Goal: Task Accomplishment & Management: Manage account settings

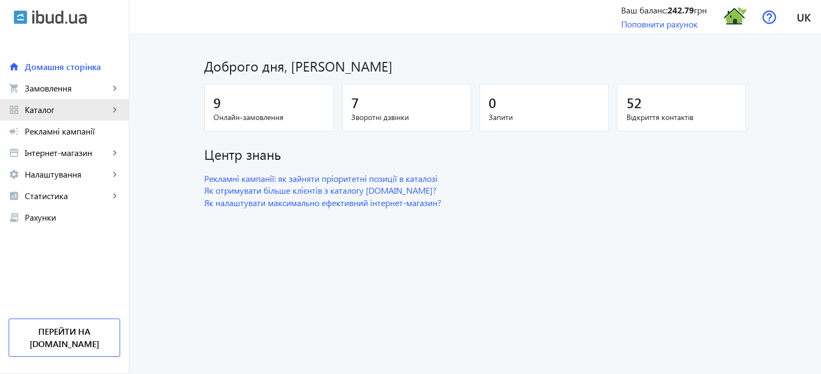
click at [50, 109] on span "Каталог" at bounding box center [67, 110] width 85 height 11
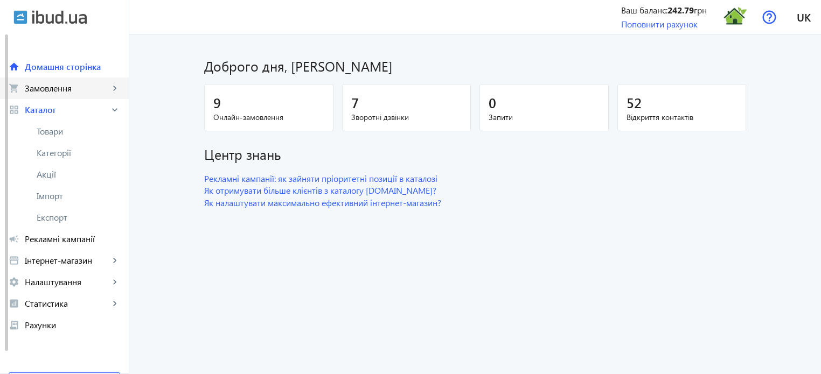
click at [64, 96] on link "shopping_cart Замовлення keyboard_arrow_right" at bounding box center [64, 89] width 129 height 22
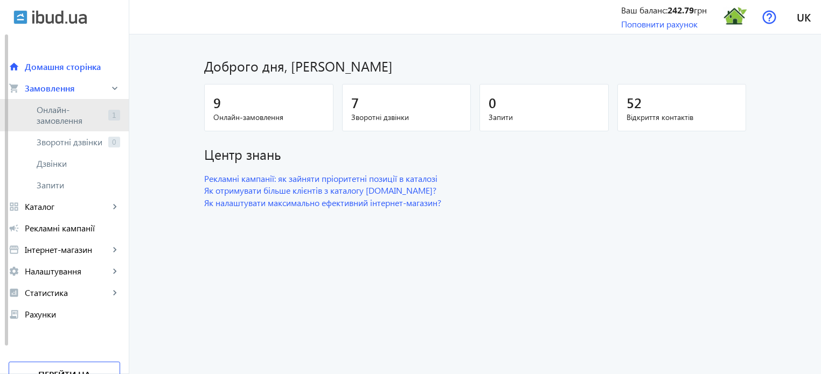
click at [102, 116] on span "Онлайн-замовлення" at bounding box center [70, 116] width 67 height 22
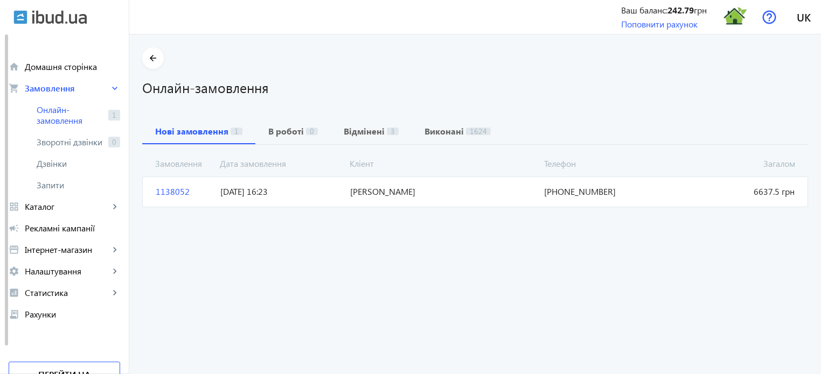
click at [166, 190] on span "1138052" at bounding box center [183, 192] width 65 height 12
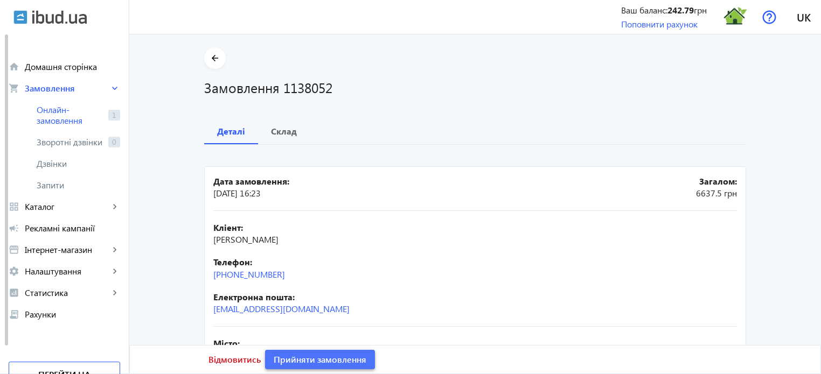
click at [331, 358] on span "Прийняти замовлення" at bounding box center [320, 360] width 93 height 12
click at [330, 358] on span "Замовлення опрацьоване" at bounding box center [327, 360] width 106 height 12
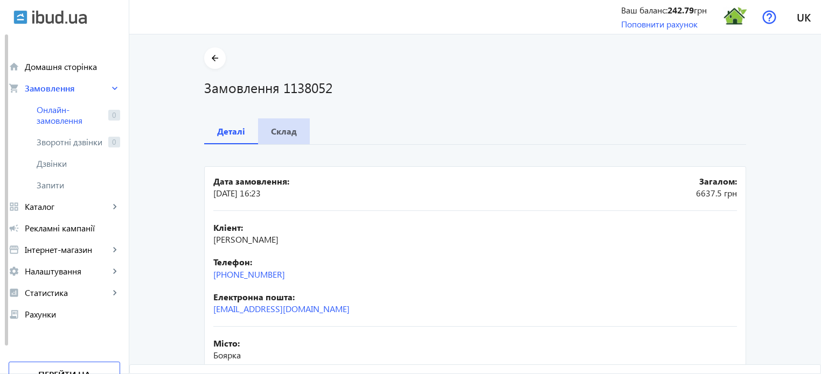
click at [284, 137] on span "Склад" at bounding box center [284, 132] width 26 height 26
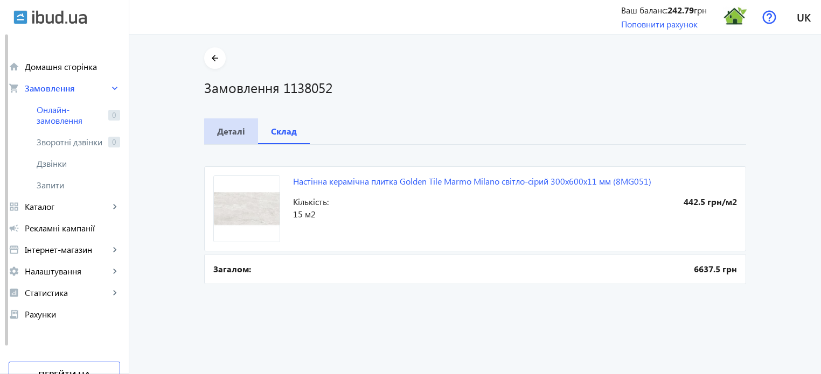
click at [235, 134] on b "Деталі" at bounding box center [231, 131] width 28 height 9
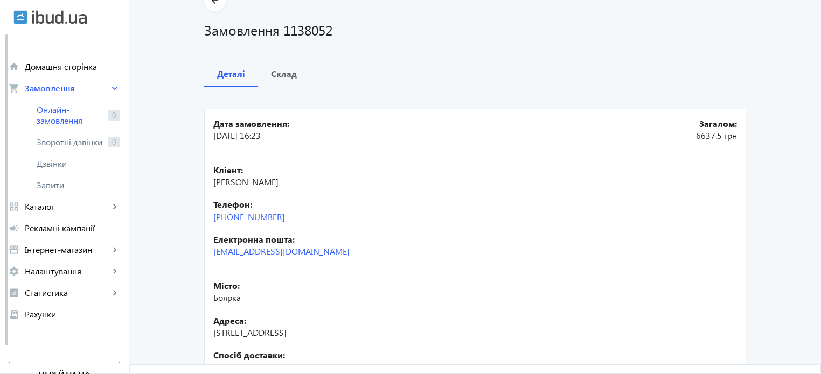
scroll to position [54, 0]
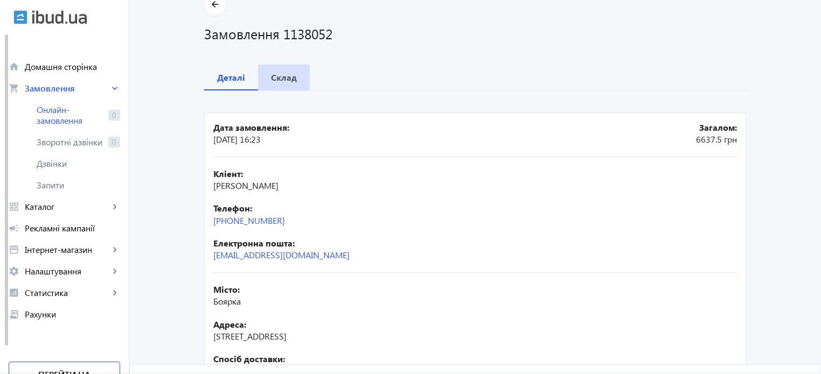
drag, startPoint x: 284, startPoint y: 79, endPoint x: 276, endPoint y: 80, distance: 8.2
click at [276, 80] on b "Склад" at bounding box center [284, 77] width 26 height 9
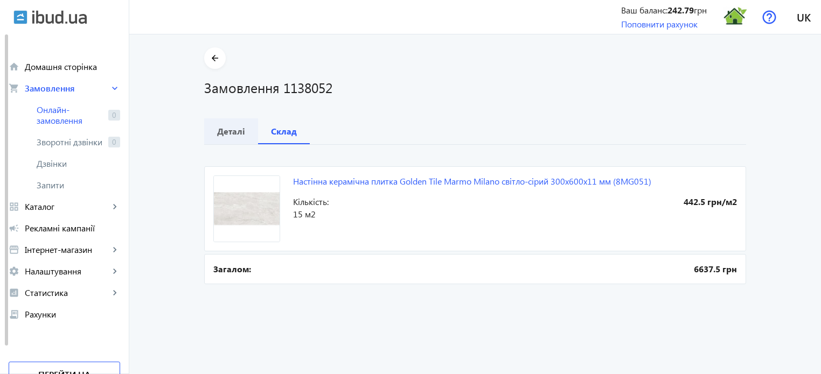
click at [231, 135] on b "Деталі" at bounding box center [231, 131] width 28 height 9
